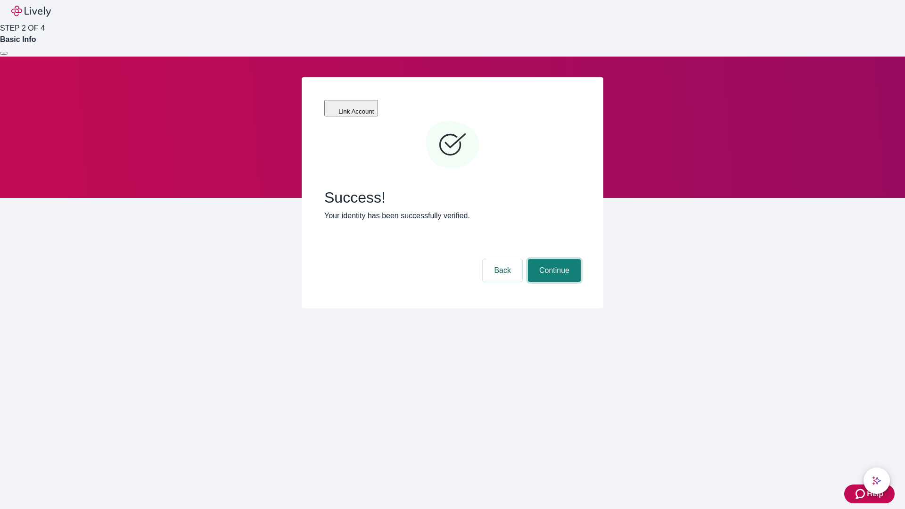
click at [553, 259] on button "Continue" at bounding box center [554, 270] width 53 height 23
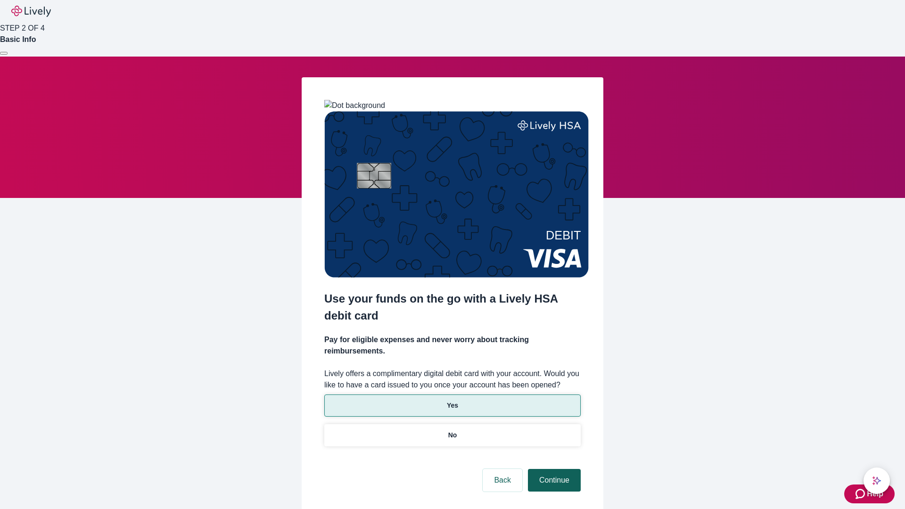
click at [452, 400] on p "Yes" at bounding box center [452, 405] width 11 height 10
click at [553, 469] on button "Continue" at bounding box center [554, 480] width 53 height 23
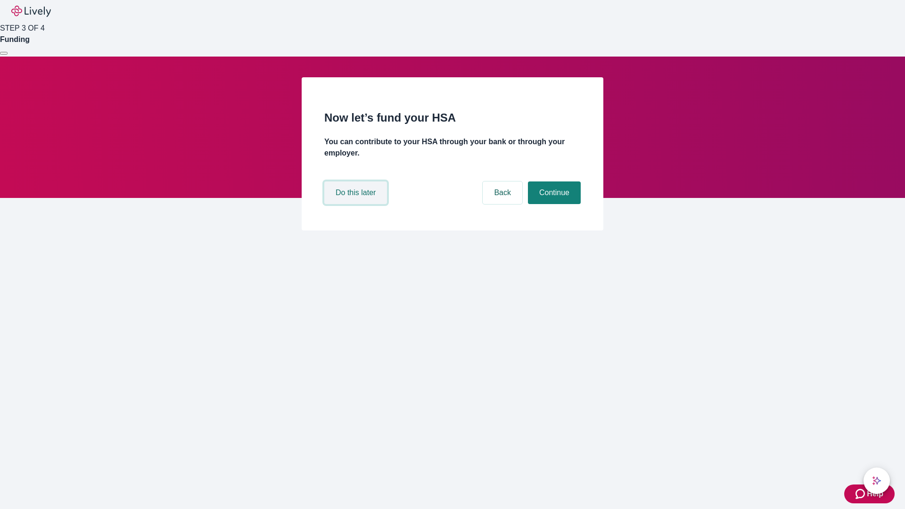
click at [357, 204] on button "Do this later" at bounding box center [355, 192] width 63 height 23
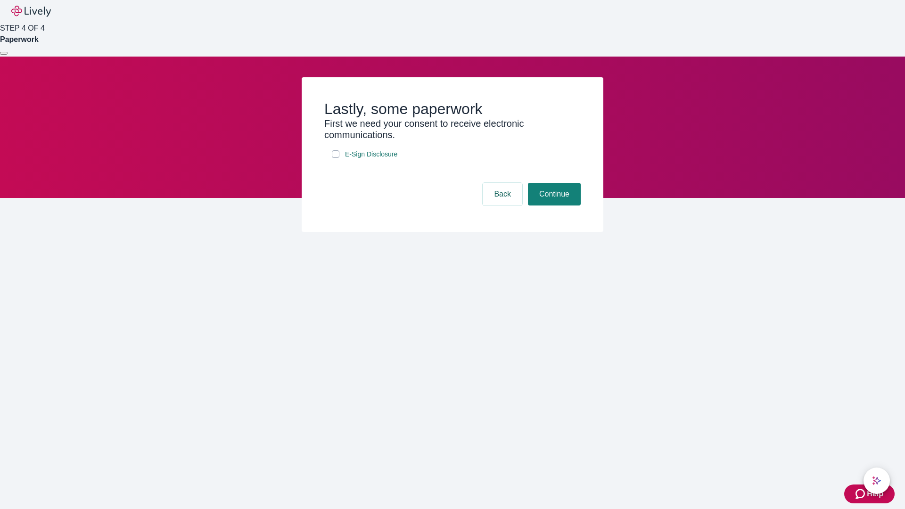
click at [335, 158] on input "E-Sign Disclosure" at bounding box center [336, 154] width 8 height 8
checkbox input "true"
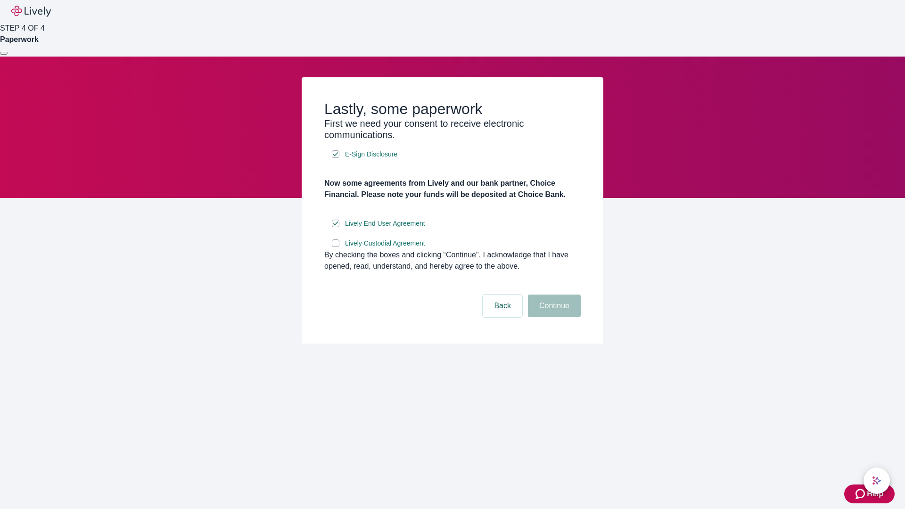
click at [335, 247] on input "Lively Custodial Agreement" at bounding box center [336, 243] width 8 height 8
checkbox input "true"
click at [553, 317] on button "Continue" at bounding box center [554, 305] width 53 height 23
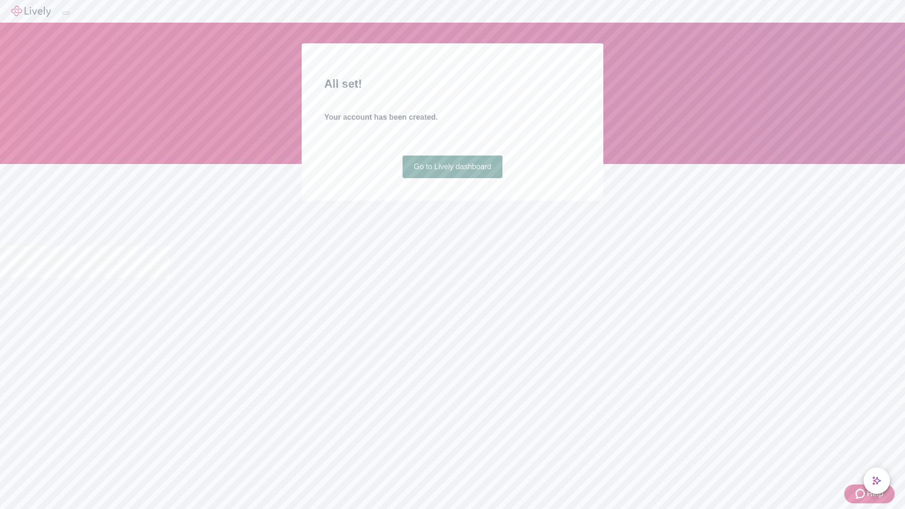
click at [452, 178] on link "Go to Lively dashboard" at bounding box center [452, 166] width 100 height 23
